Goal: Obtain resource: Download file/media

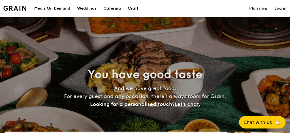
select select
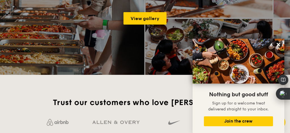
scroll to position [804, 0]
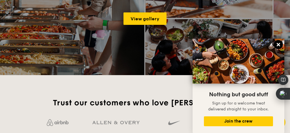
click at [278, 44] on icon at bounding box center [277, 44] width 3 height 3
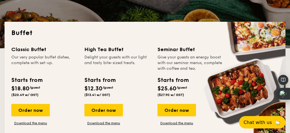
scroll to position [0, 0]
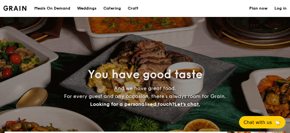
select select
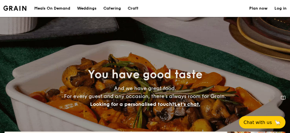
scroll to position [150, 0]
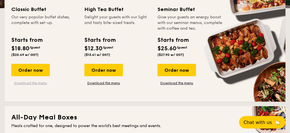
click at [35, 83] on link "Download the menu" at bounding box center [30, 83] width 38 height 5
